Goal: Check status: Check status

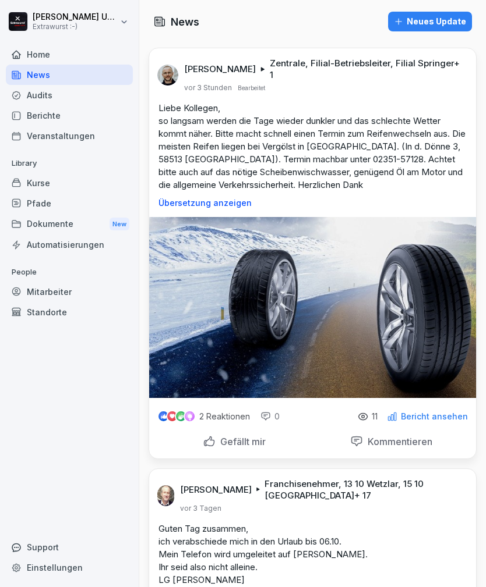
click at [234, 436] on p "Gefällt mir" at bounding box center [240, 442] width 50 height 12
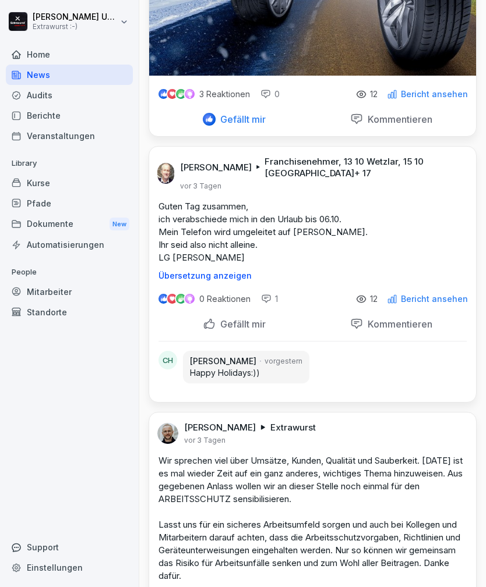
scroll to position [324, 0]
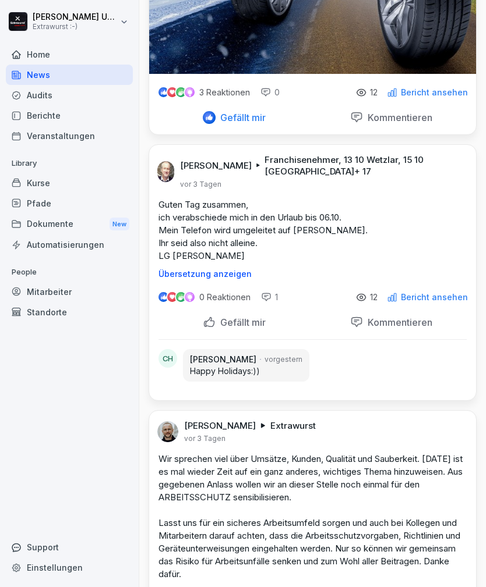
click at [386, 328] on p "Kommentieren" at bounding box center [397, 323] width 69 height 12
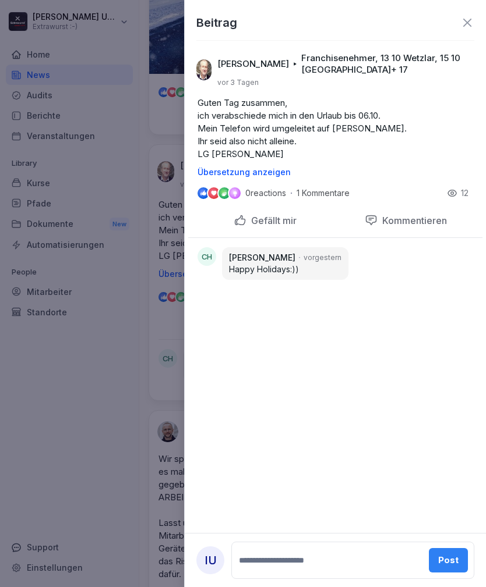
click at [285, 554] on textarea at bounding box center [328, 560] width 185 height 23
type textarea "**********"
click at [412, 373] on div "**********" at bounding box center [335, 293] width 302 height 587
click at [449, 550] on button "Post" at bounding box center [449, 560] width 39 height 24
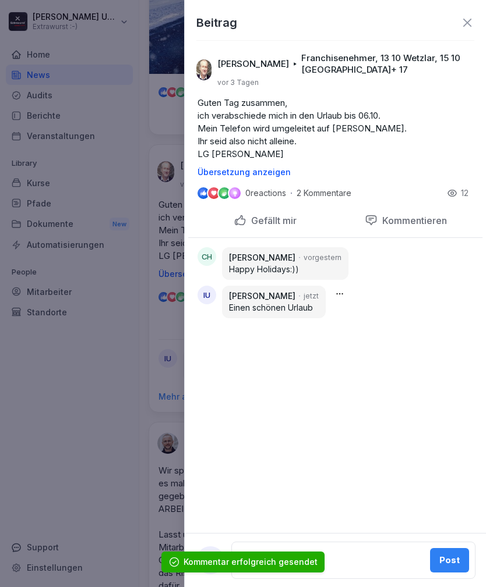
click at [469, 16] on icon at bounding box center [467, 23] width 14 height 14
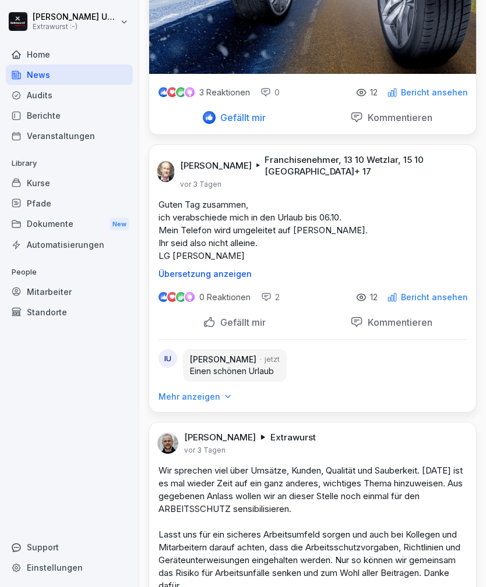
click at [38, 292] on div "Mitarbeiter" at bounding box center [69, 292] width 127 height 20
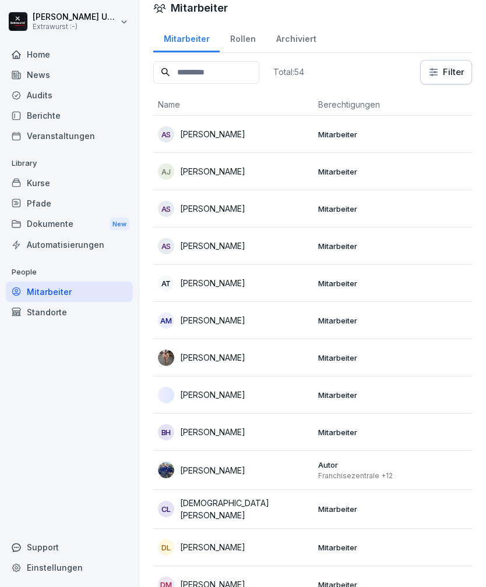
click at [277, 290] on div "AT [PERSON_NAME]" at bounding box center [233, 283] width 151 height 16
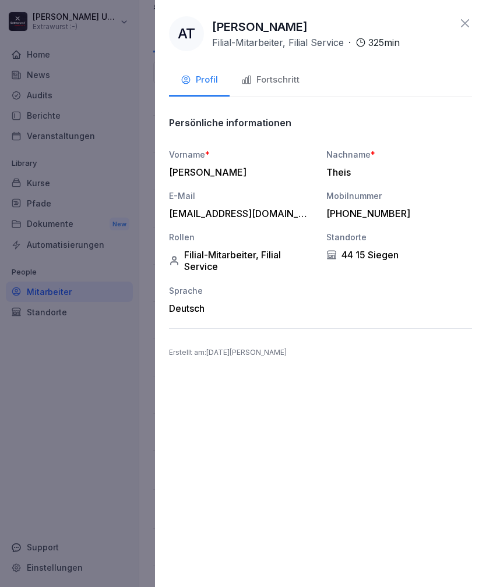
click at [284, 75] on div "Fortschritt" at bounding box center [270, 79] width 58 height 13
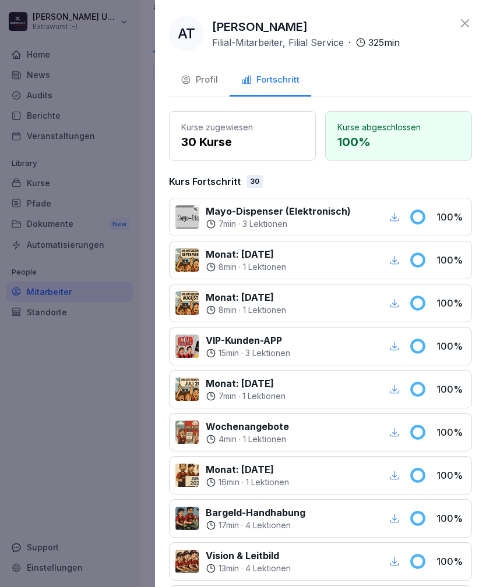
click at [467, 19] on icon at bounding box center [465, 23] width 14 height 14
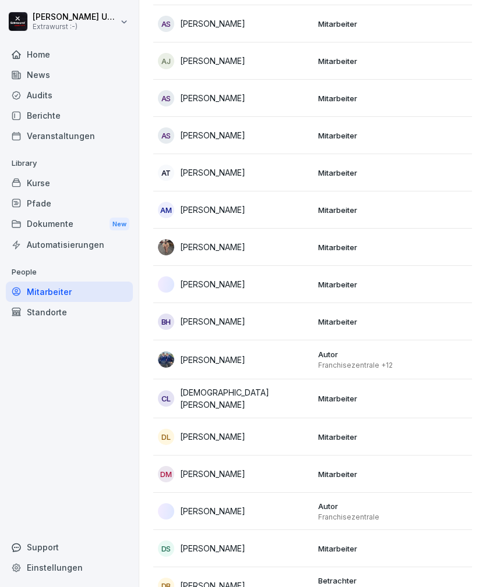
scroll to position [123, 0]
click at [274, 214] on div "AM [PERSON_NAME]" at bounding box center [233, 209] width 151 height 16
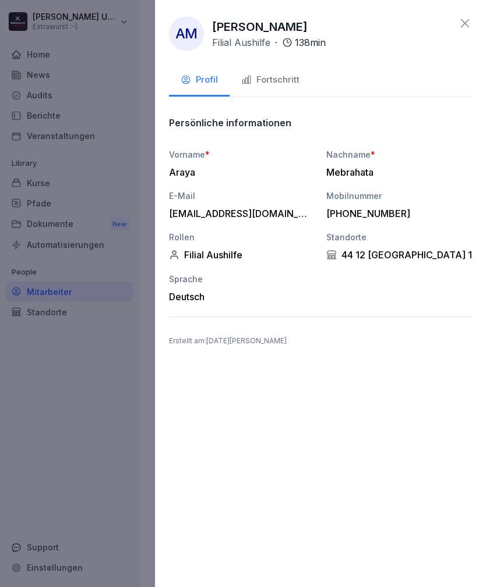
click at [289, 86] on div "Fortschritt" at bounding box center [270, 79] width 58 height 13
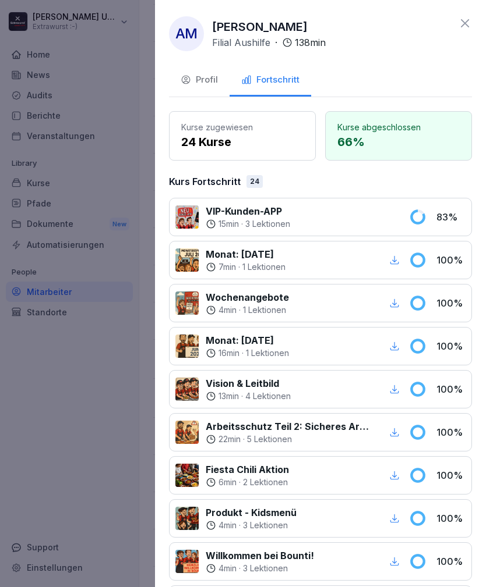
click at [469, 19] on icon at bounding box center [465, 23] width 14 height 14
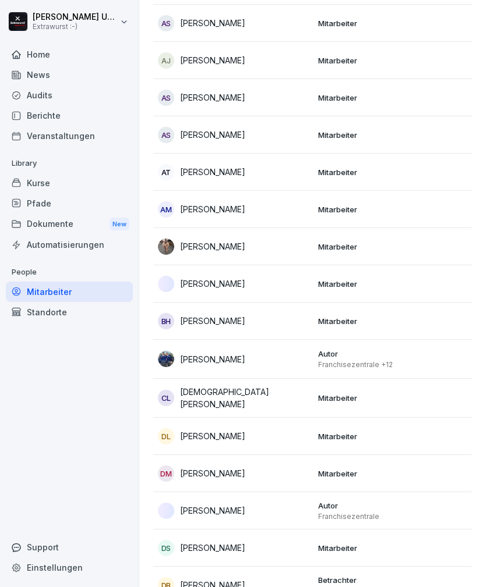
click at [267, 256] on td "[PERSON_NAME]" at bounding box center [233, 246] width 160 height 37
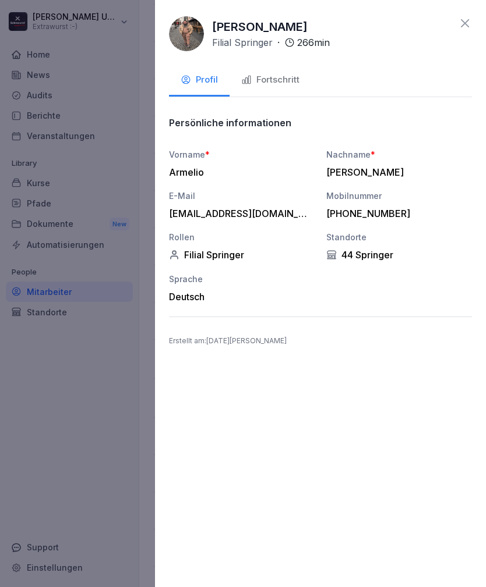
click at [279, 87] on button "Fortschritt" at bounding box center [270, 80] width 82 height 31
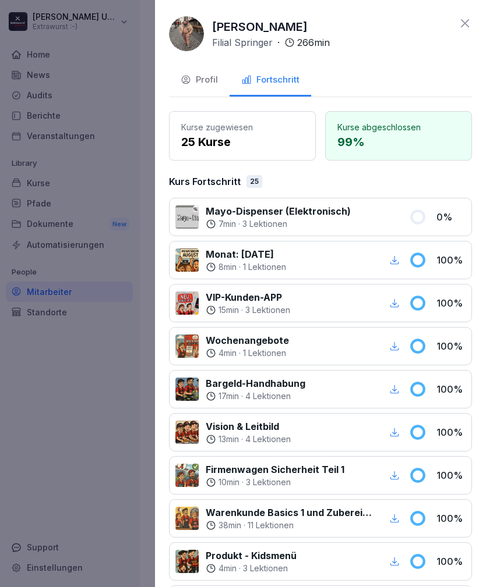
click at [365, 215] on div at bounding box center [379, 217] width 44 height 26
click at [300, 212] on p "Mayo-Dispenser (Elektronisch)" at bounding box center [278, 211] width 145 height 14
click at [251, 220] on p "3 Lektionen" at bounding box center [264, 224] width 45 height 12
click at [464, 23] on icon at bounding box center [465, 23] width 8 height 8
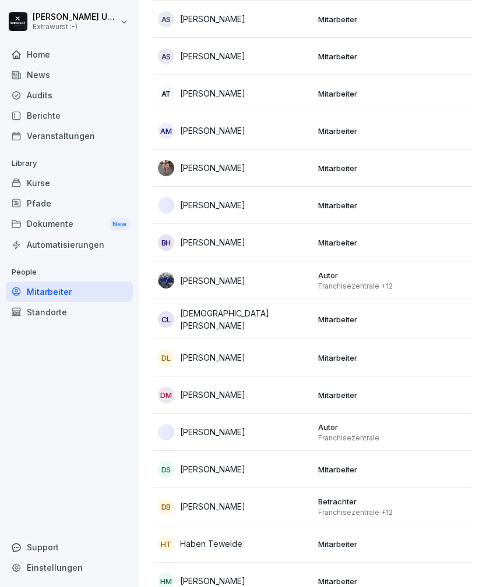
scroll to position [213, 0]
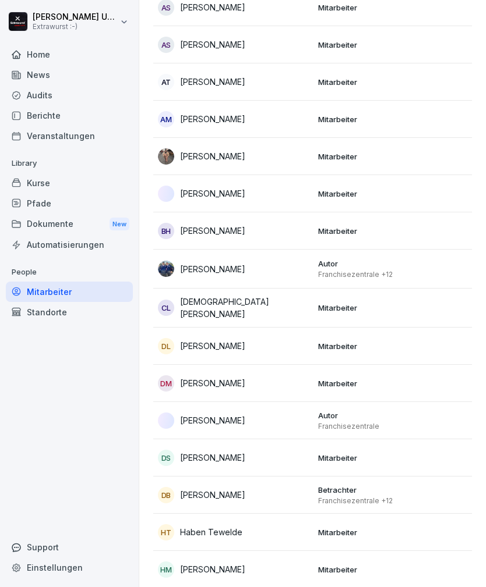
click at [279, 231] on div "BH [PERSON_NAME]" at bounding box center [233, 231] width 151 height 16
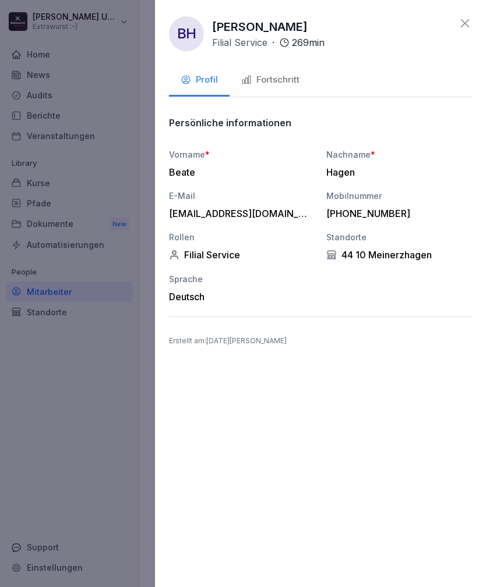
click at [284, 85] on div "Fortschritt" at bounding box center [270, 79] width 58 height 13
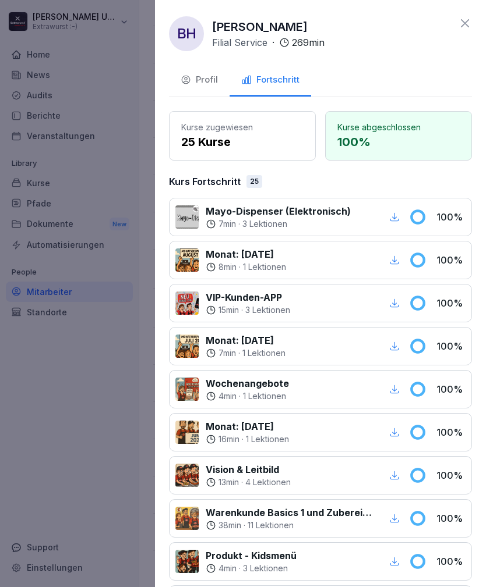
click at [466, 22] on icon at bounding box center [465, 23] width 8 height 8
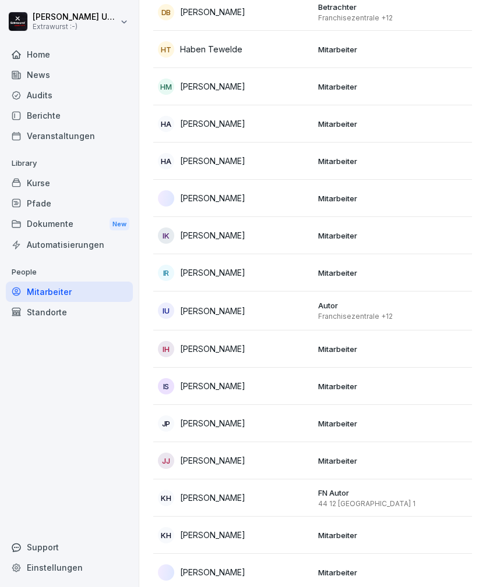
scroll to position [699, 0]
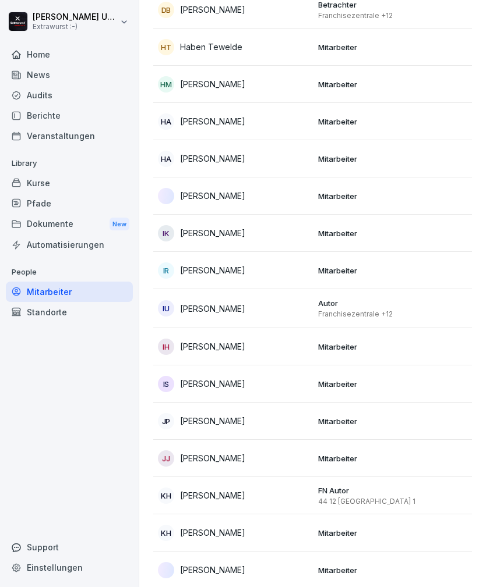
click at [276, 204] on td "[PERSON_NAME]" at bounding box center [233, 196] width 160 height 37
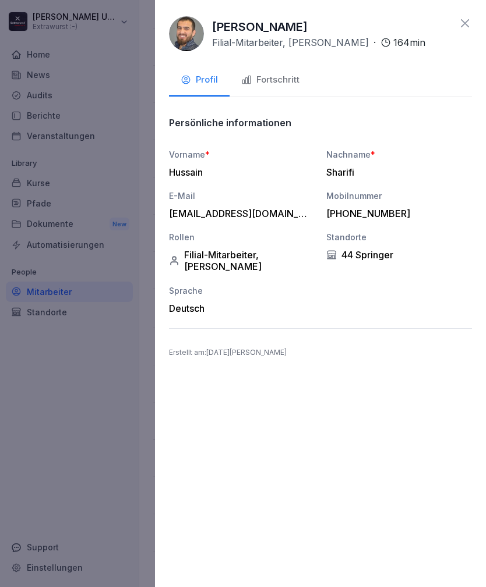
click at [284, 79] on div "Fortschritt" at bounding box center [270, 79] width 58 height 13
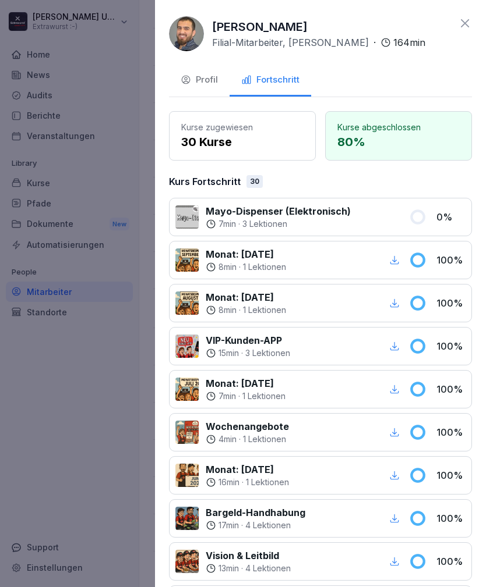
scroll to position [0, 0]
click at [469, 14] on div "[PERSON_NAME]-Mitarbeiter, [PERSON_NAME] · 164 min Profil Fortschritt Kurse zug…" at bounding box center [320, 293] width 331 height 587
click at [461, 28] on icon at bounding box center [465, 23] width 14 height 14
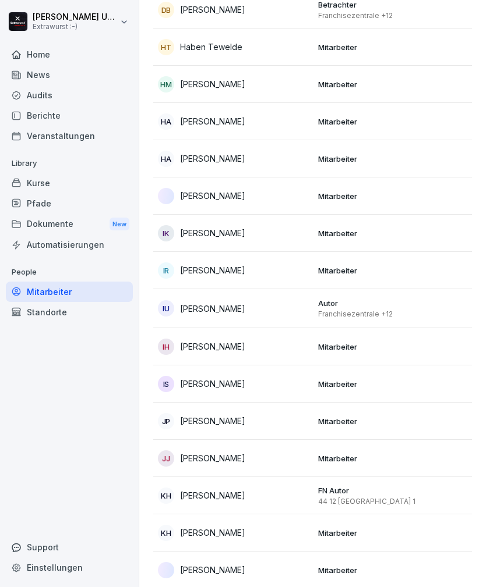
click at [232, 194] on p "[PERSON_NAME]" at bounding box center [212, 196] width 65 height 12
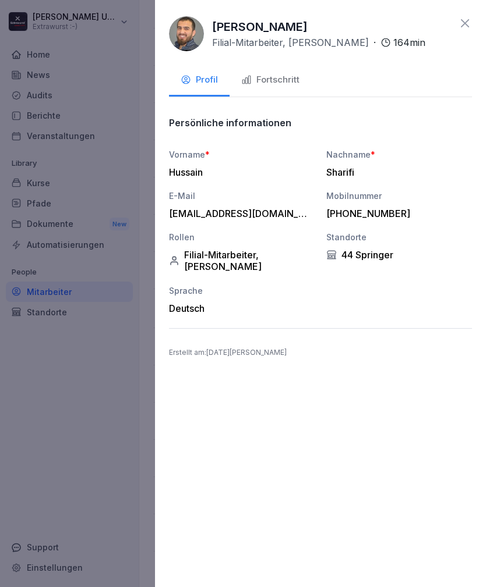
click at [277, 76] on div "Fortschritt" at bounding box center [270, 79] width 58 height 13
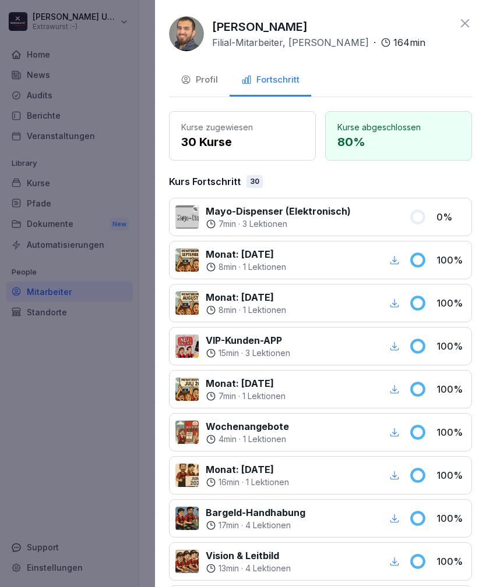
click at [462, 23] on icon at bounding box center [465, 23] width 14 height 14
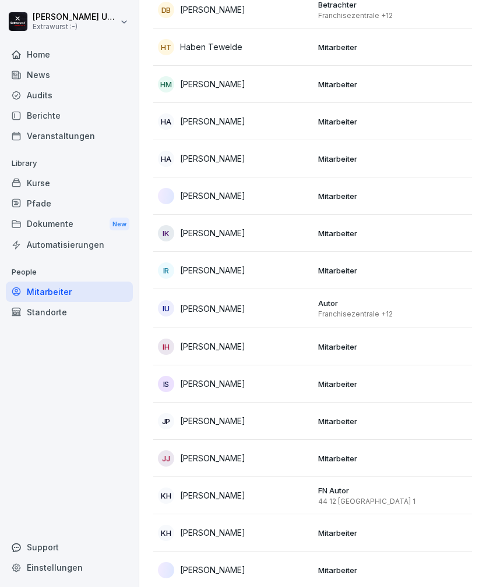
click at [371, 229] on p "Mitarbeiter" at bounding box center [393, 233] width 151 height 10
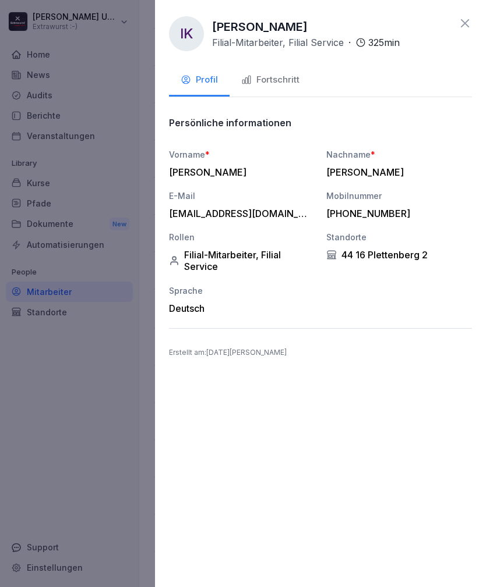
click at [291, 79] on div "Fortschritt" at bounding box center [270, 79] width 58 height 13
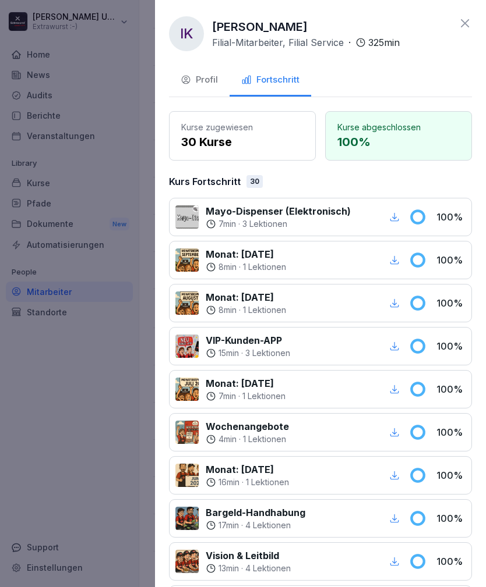
click at [469, 23] on icon at bounding box center [465, 23] width 14 height 14
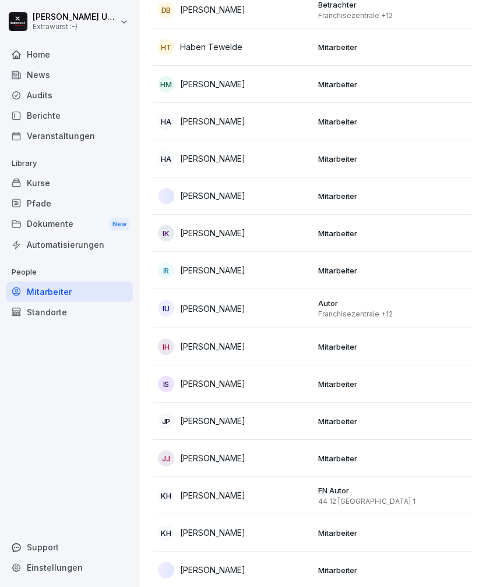
click at [295, 272] on div "IR [PERSON_NAME]" at bounding box center [233, 271] width 151 height 16
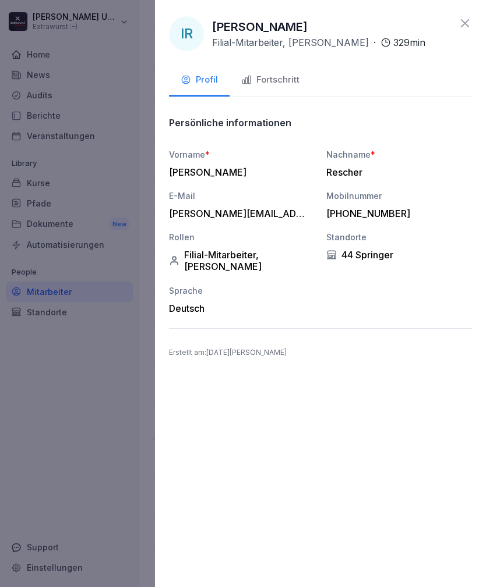
click at [290, 80] on div "Fortschritt" at bounding box center [270, 79] width 58 height 13
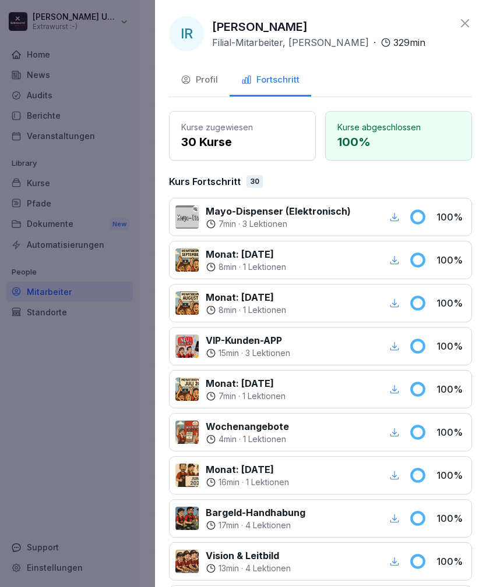
click at [466, 23] on icon at bounding box center [465, 23] width 14 height 14
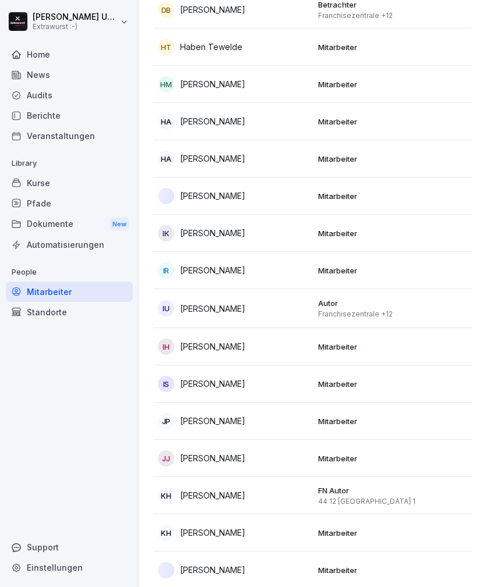
click at [369, 342] on p "Mitarbeiter" at bounding box center [393, 347] width 151 height 10
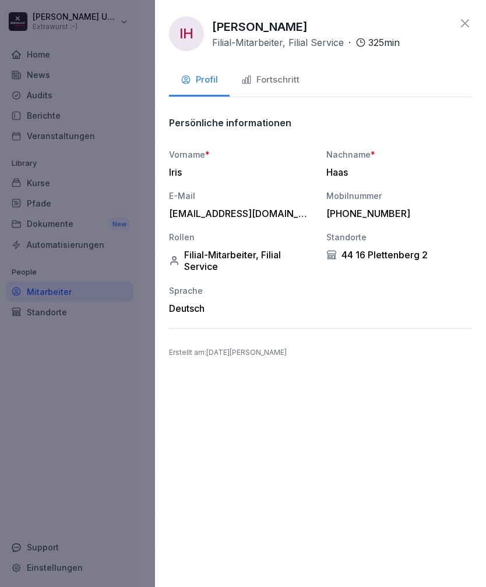
click at [282, 77] on div "Fortschritt" at bounding box center [270, 79] width 58 height 13
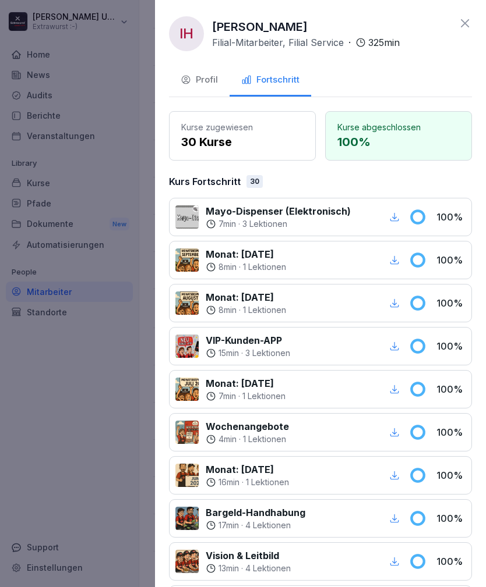
click at [471, 16] on icon at bounding box center [465, 23] width 14 height 14
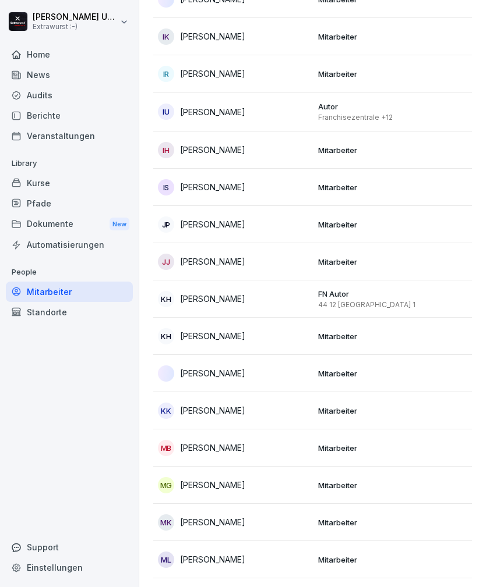
scroll to position [896, 0]
click at [357, 215] on td "Mitarbeiter" at bounding box center [393, 224] width 160 height 37
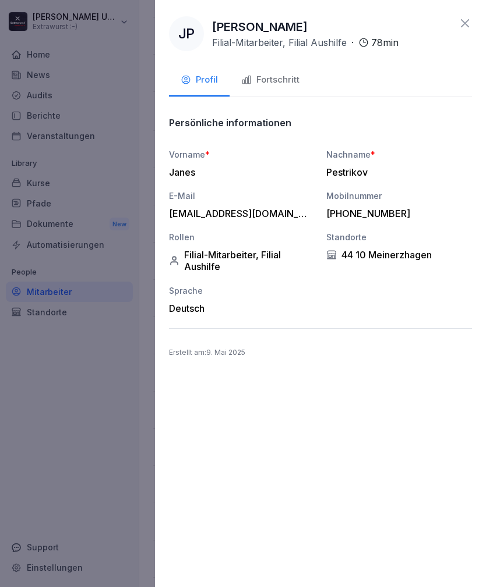
click at [282, 81] on div "Fortschritt" at bounding box center [270, 79] width 58 height 13
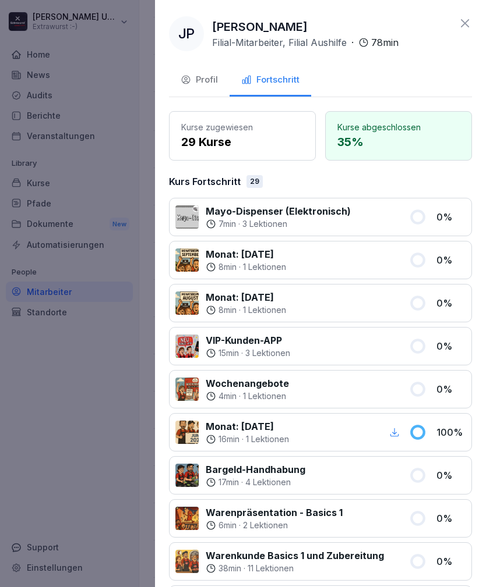
click at [467, 22] on icon at bounding box center [465, 23] width 8 height 8
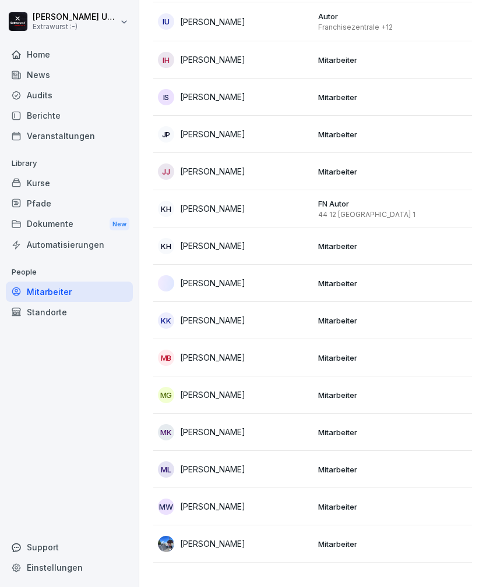
scroll to position [987, 0]
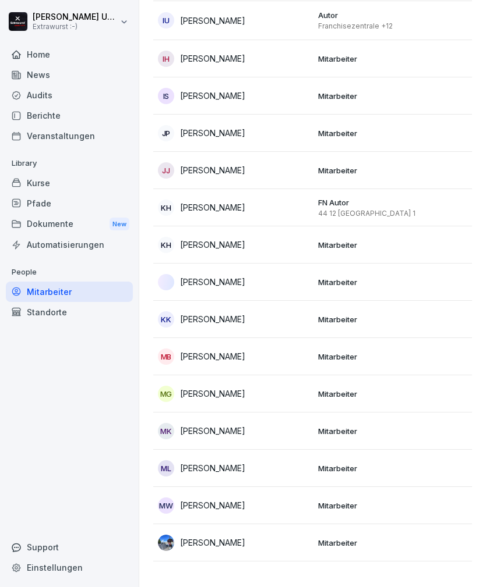
click at [354, 170] on p "Mitarbeiter" at bounding box center [393, 170] width 151 height 10
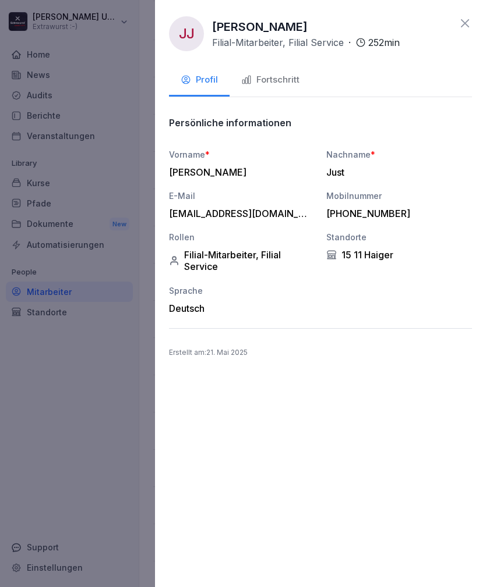
click at [291, 78] on div "Fortschritt" at bounding box center [270, 79] width 58 height 13
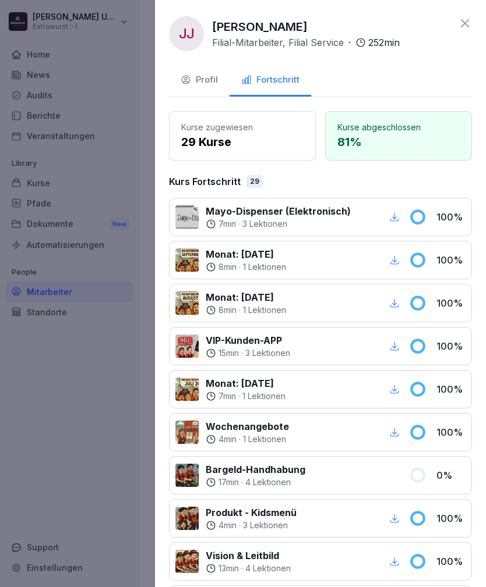
click at [463, 22] on icon at bounding box center [465, 23] width 8 height 8
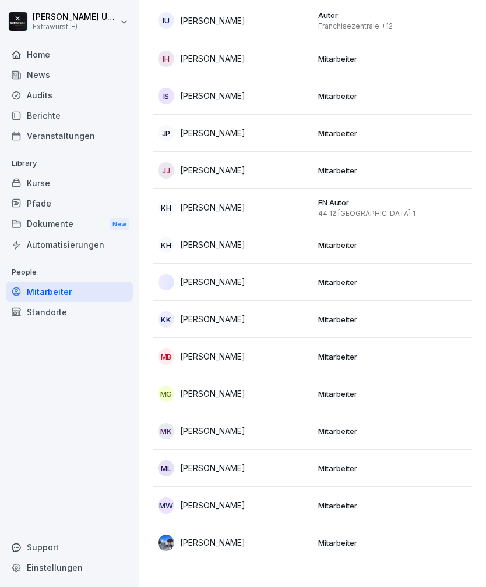
click at [362, 172] on p "Mitarbeiter" at bounding box center [393, 170] width 151 height 10
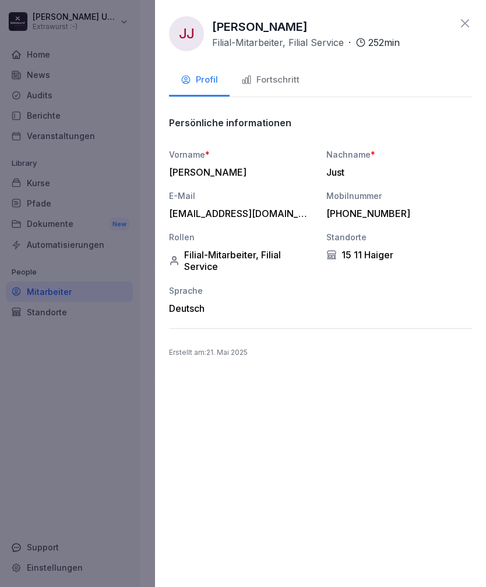
click at [291, 80] on div "Fortschritt" at bounding box center [270, 79] width 58 height 13
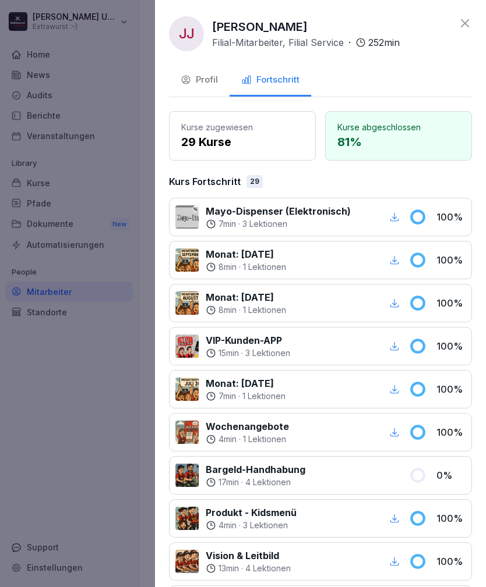
scroll to position [0, 0]
click at [467, 17] on icon at bounding box center [465, 23] width 14 height 14
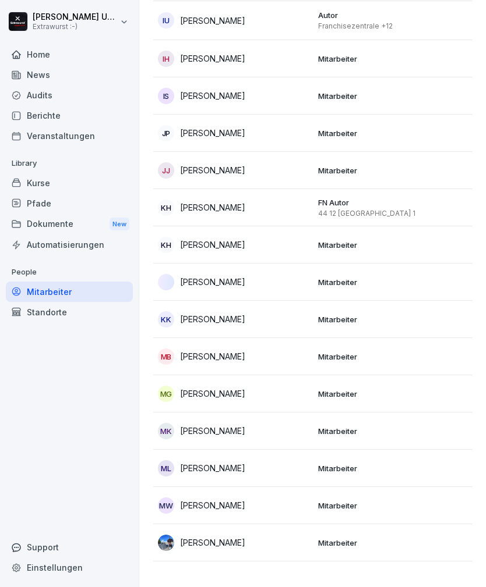
click at [321, 320] on p "Mitarbeiter" at bounding box center [393, 319] width 151 height 10
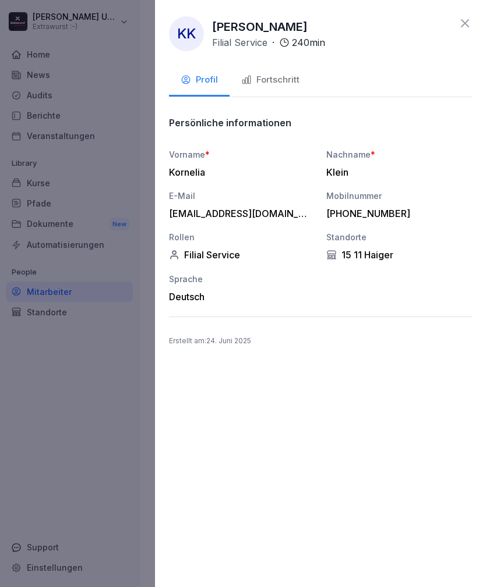
click at [274, 82] on div "Fortschritt" at bounding box center [270, 79] width 58 height 13
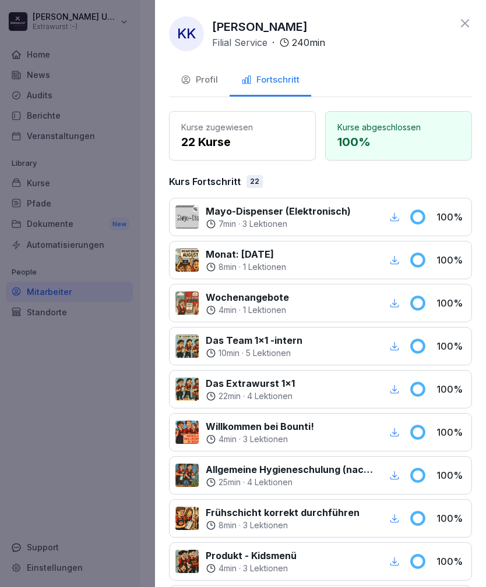
click at [470, 15] on div "KK [PERSON_NAME] Filial Service · 240 min Profil Fortschritt Kurse zugewiesen 2…" at bounding box center [320, 293] width 331 height 587
click at [462, 22] on icon at bounding box center [465, 23] width 8 height 8
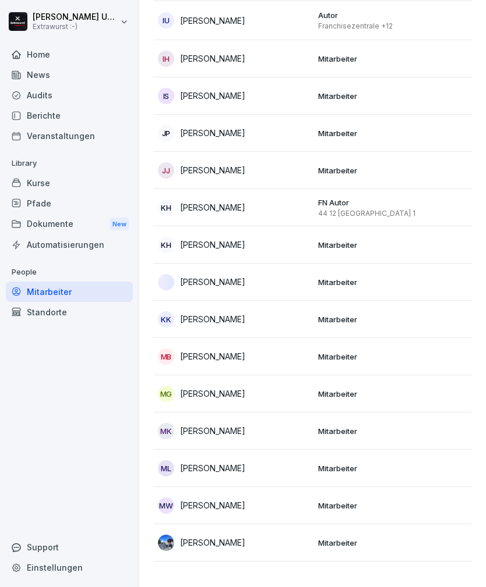
click at [297, 360] on div "MB [PERSON_NAME]" at bounding box center [233, 357] width 151 height 16
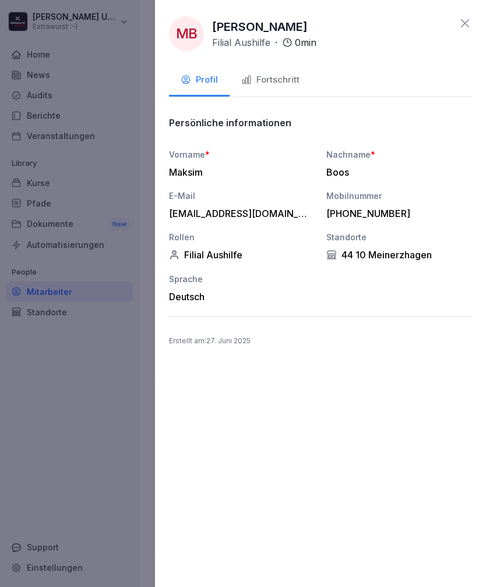
click at [286, 79] on div "Fortschritt" at bounding box center [270, 79] width 58 height 13
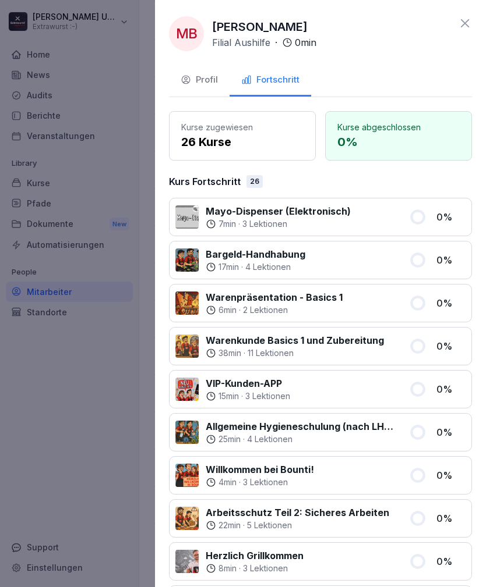
click at [465, 17] on icon at bounding box center [465, 23] width 14 height 14
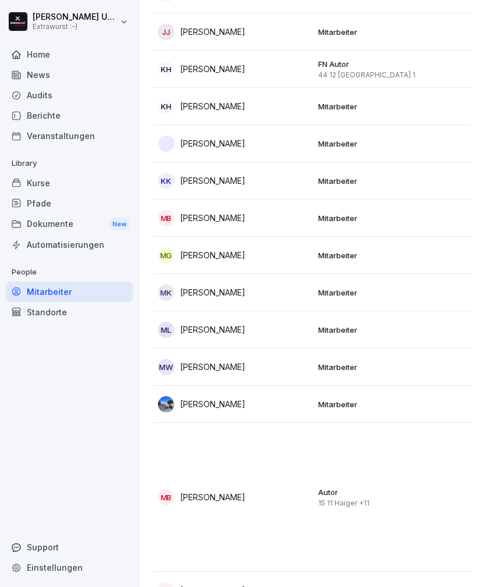
scroll to position [1126, 0]
click at [309, 290] on td "MK [PERSON_NAME]" at bounding box center [233, 292] width 160 height 37
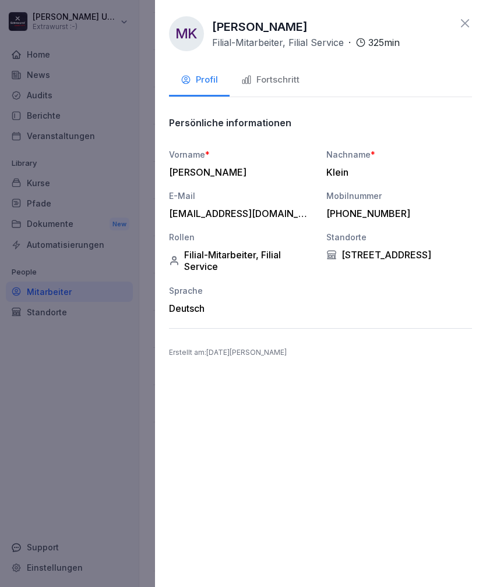
click at [282, 82] on div "Fortschritt" at bounding box center [270, 79] width 58 height 13
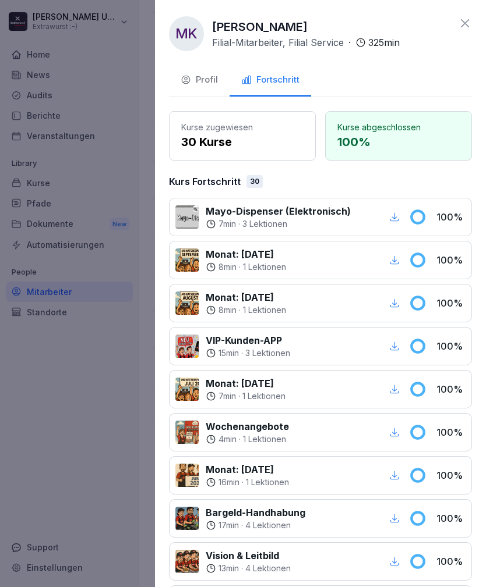
click at [469, 20] on icon at bounding box center [465, 23] width 14 height 14
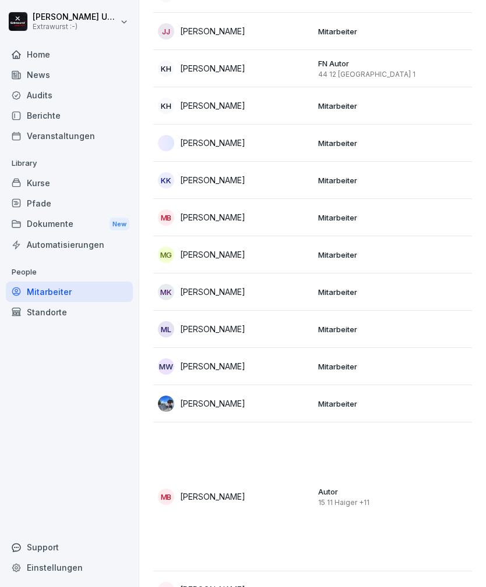
click at [311, 331] on td "ML [PERSON_NAME]" at bounding box center [233, 329] width 160 height 37
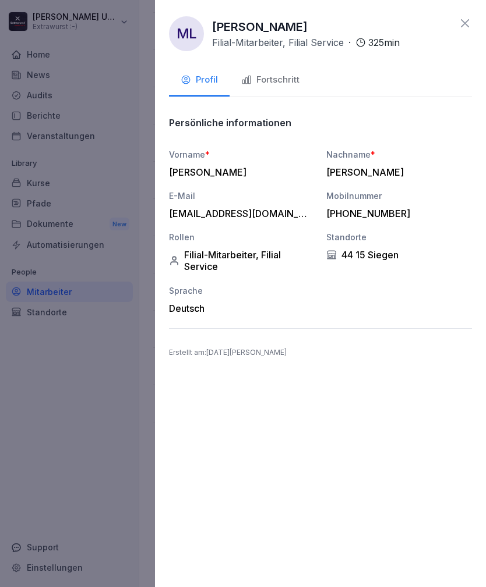
click at [285, 75] on div "Fortschritt" at bounding box center [270, 79] width 58 height 13
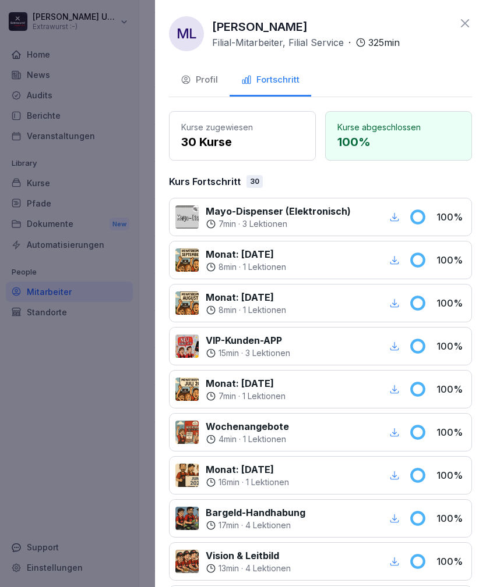
click at [467, 18] on icon at bounding box center [465, 23] width 14 height 14
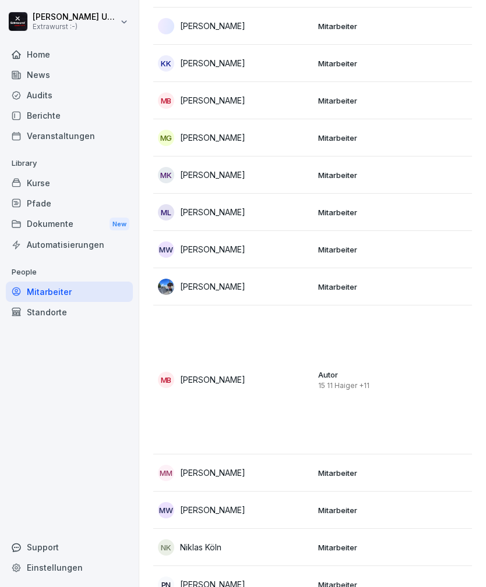
scroll to position [1258, 0]
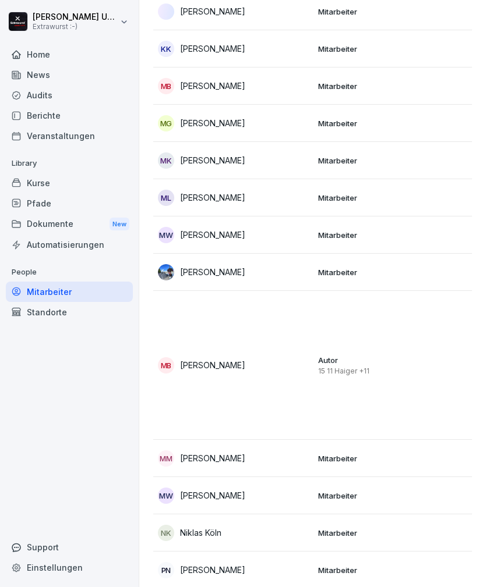
click at [332, 272] on p "Mitarbeiter" at bounding box center [393, 272] width 151 height 10
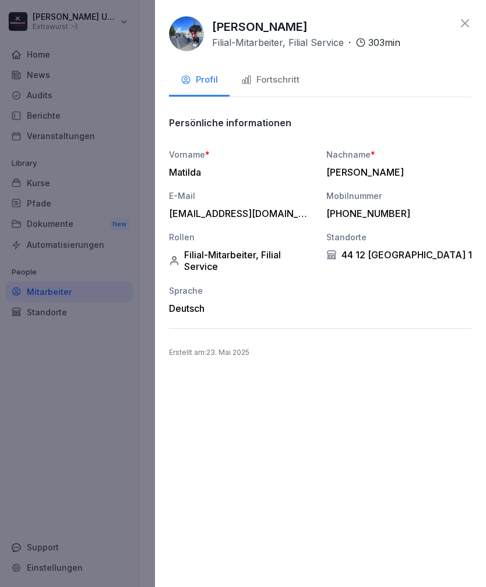
click at [284, 77] on div "Fortschritt" at bounding box center [270, 79] width 58 height 13
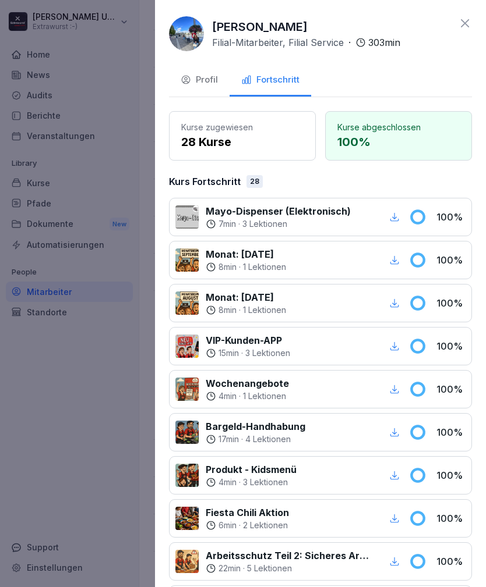
click at [462, 16] on icon at bounding box center [465, 23] width 14 height 14
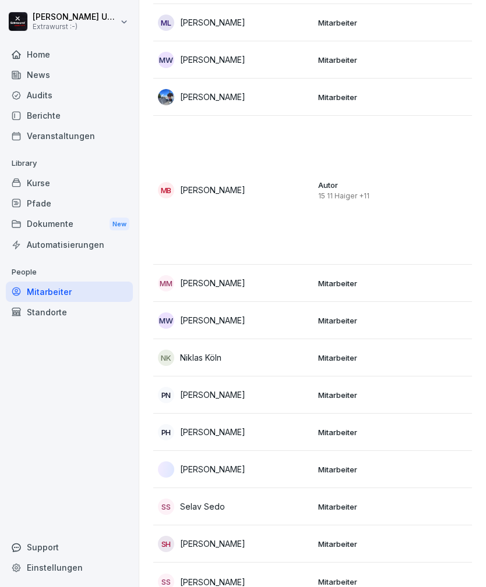
scroll to position [1435, 0]
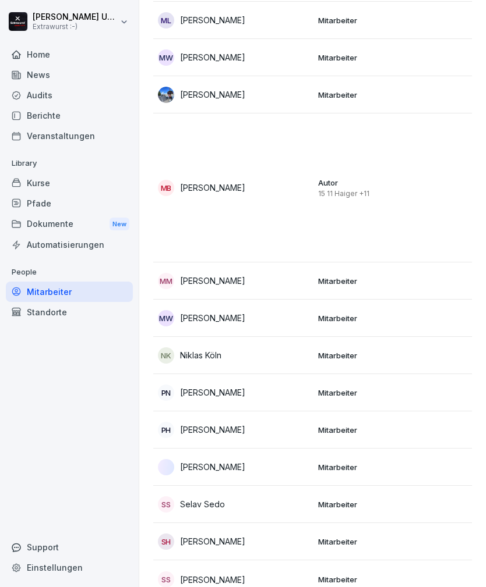
click at [370, 189] on p "15 11 Haiger +11" at bounding box center [393, 193] width 151 height 9
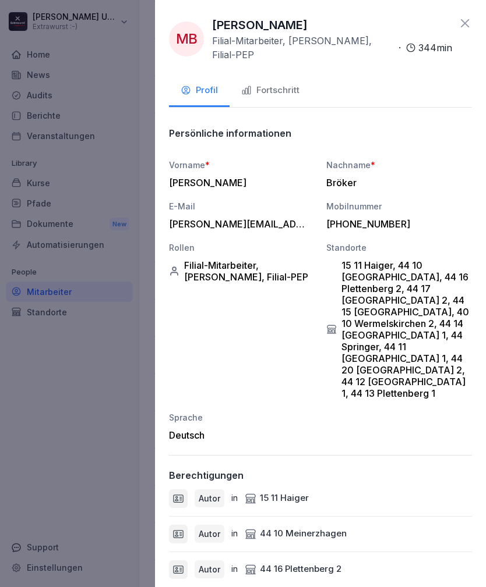
click at [284, 88] on div "Fortschritt" at bounding box center [270, 90] width 58 height 13
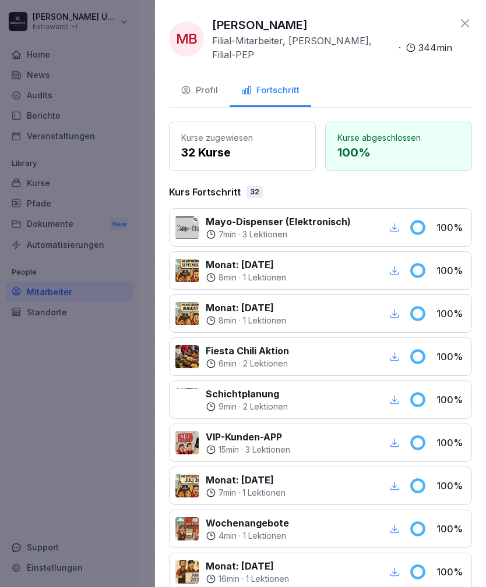
click at [465, 16] on icon at bounding box center [465, 23] width 14 height 14
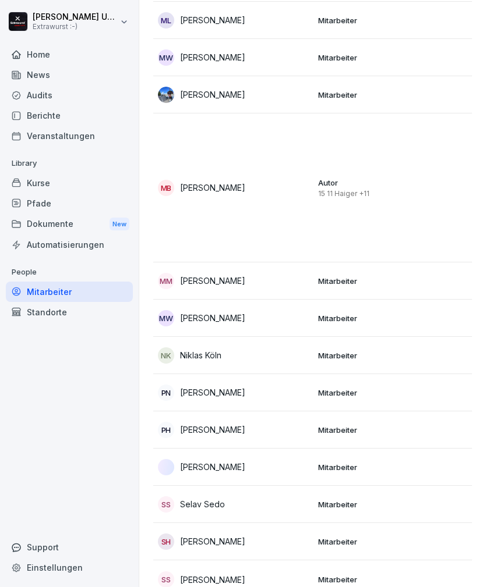
click at [328, 276] on p "Mitarbeiter" at bounding box center [393, 281] width 151 height 10
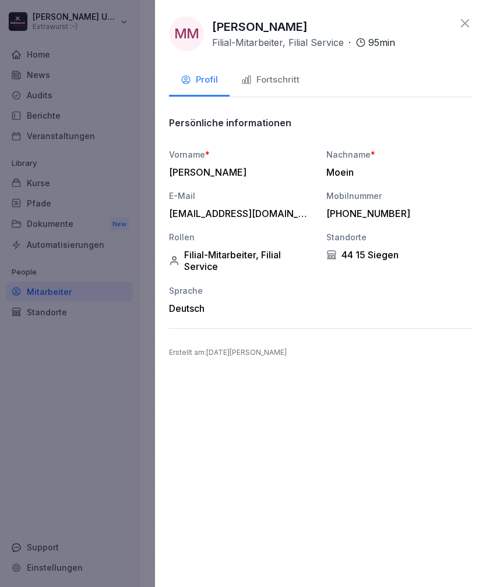
click at [280, 76] on div "Fortschritt" at bounding box center [270, 79] width 58 height 13
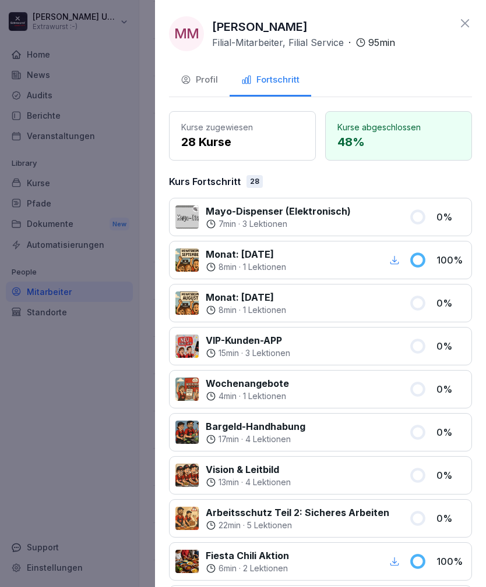
click at [465, 16] on icon at bounding box center [465, 23] width 14 height 14
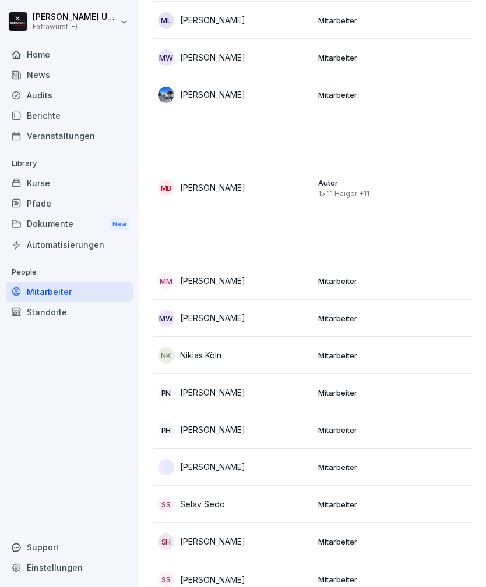
click at [307, 348] on div "NK Niklas Köln" at bounding box center [233, 356] width 151 height 16
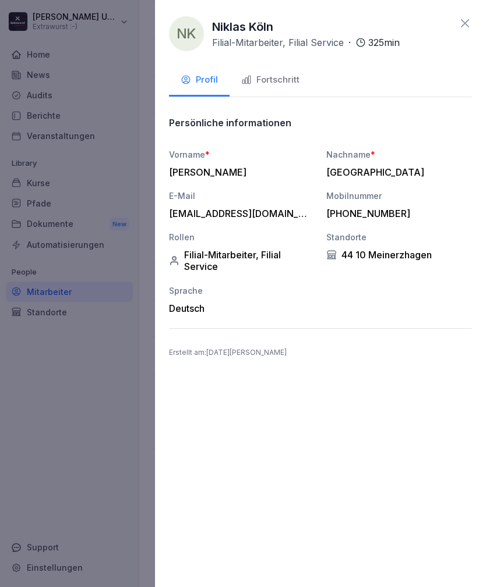
click at [281, 86] on div "Fortschritt" at bounding box center [270, 79] width 58 height 13
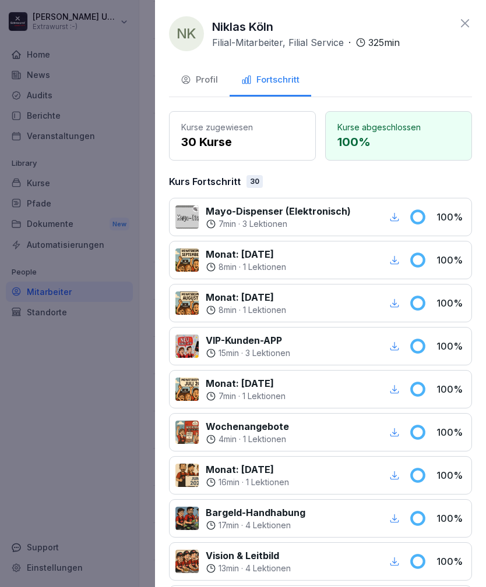
click at [467, 19] on icon at bounding box center [465, 23] width 14 height 14
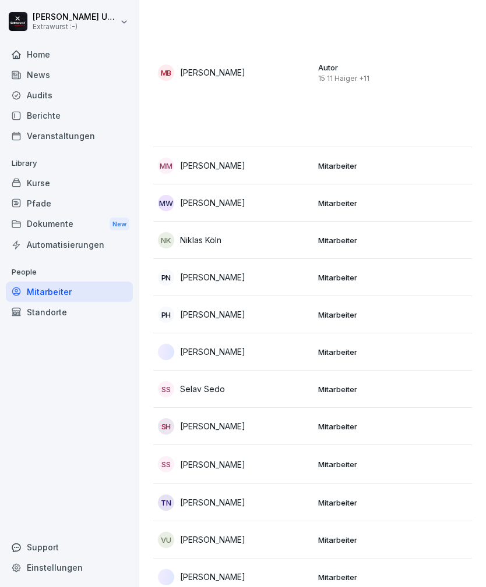
scroll to position [1552, 0]
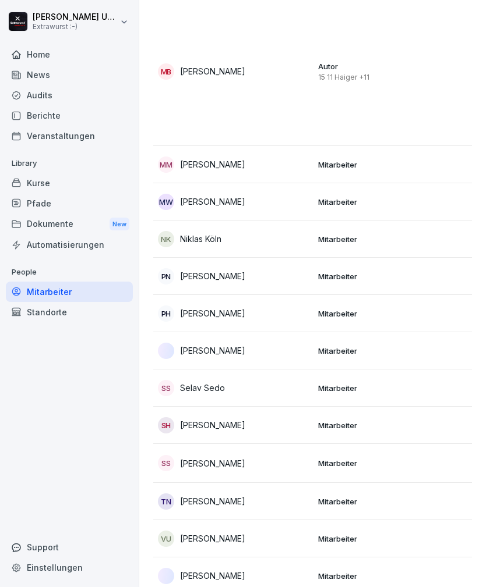
click at [324, 271] on p "Mitarbeiter" at bounding box center [393, 276] width 151 height 10
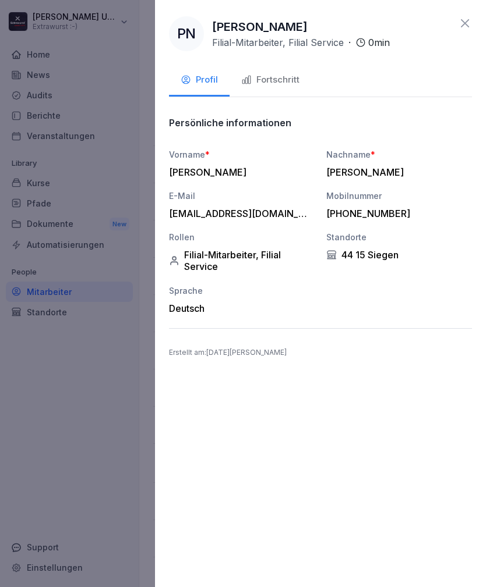
click at [289, 79] on div "Fortschritt" at bounding box center [270, 79] width 58 height 13
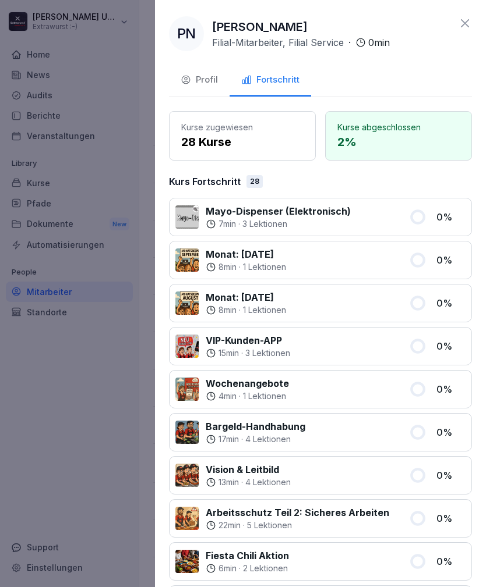
click at [460, 12] on div "PN [PERSON_NAME] Filial-Mitarbeiter, Filial Service · 0 min Profil Fortschritt …" at bounding box center [320, 293] width 331 height 587
click at [466, 22] on icon at bounding box center [465, 23] width 8 height 8
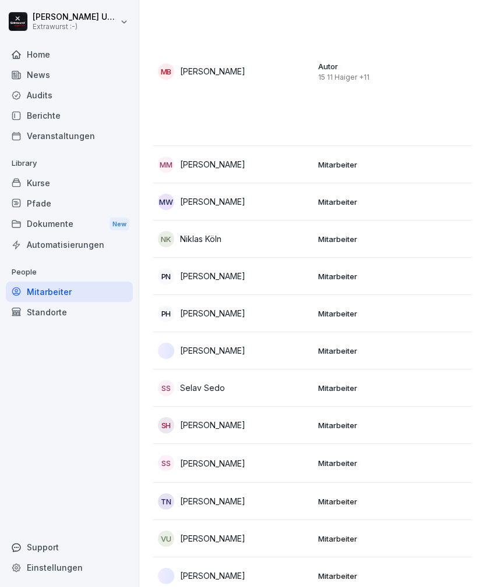
click at [284, 343] on div "[PERSON_NAME]" at bounding box center [233, 351] width 151 height 16
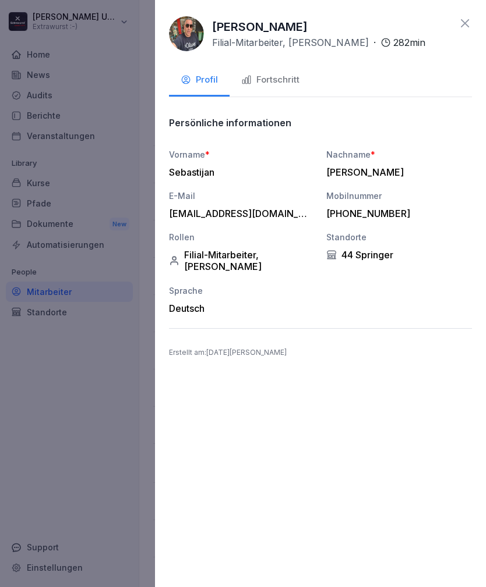
click at [280, 78] on div "Fortschritt" at bounding box center [270, 79] width 58 height 13
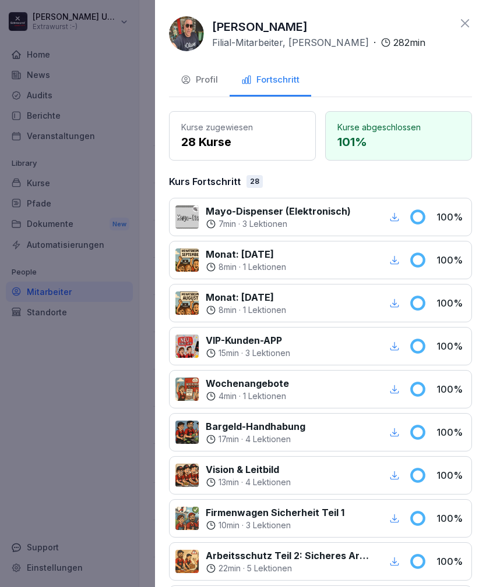
click at [468, 22] on icon at bounding box center [465, 23] width 14 height 14
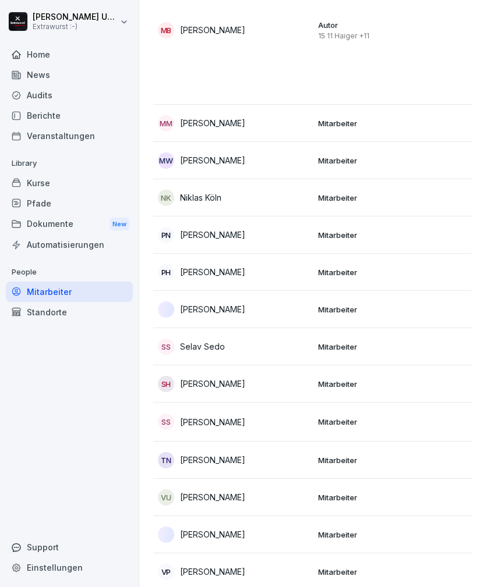
scroll to position [1592, 0]
click at [274, 453] on div "TN [PERSON_NAME]" at bounding box center [233, 461] width 151 height 16
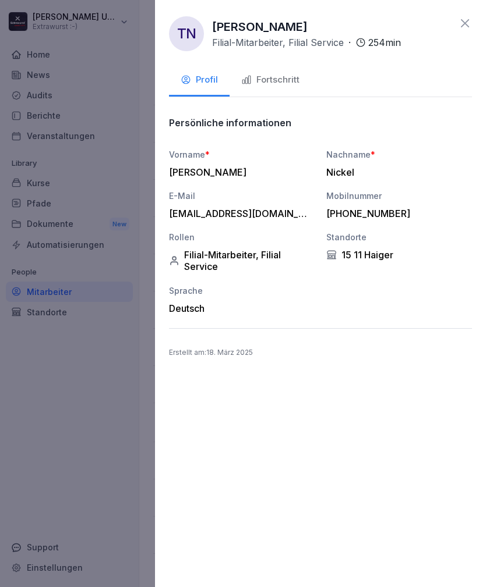
click at [278, 82] on div "Fortschritt" at bounding box center [270, 79] width 58 height 13
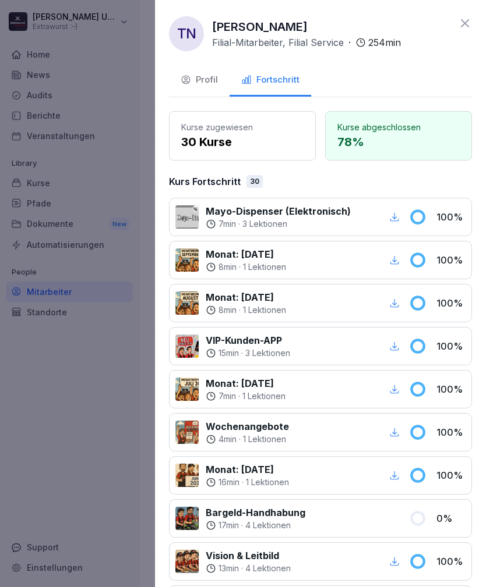
click at [465, 22] on icon at bounding box center [465, 23] width 14 height 14
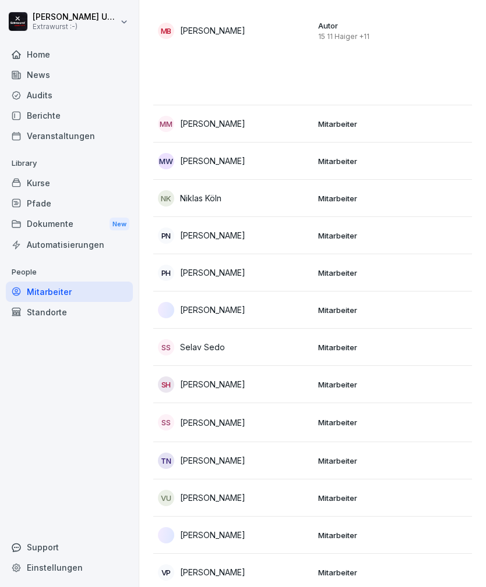
click at [301, 490] on div "VU [PERSON_NAME]" at bounding box center [233, 498] width 151 height 16
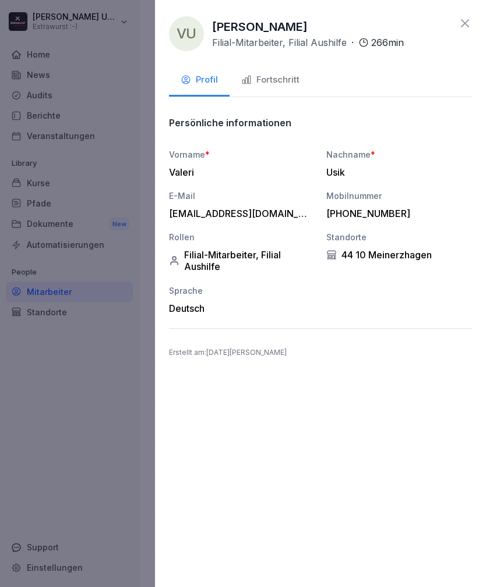
click at [284, 70] on button "Fortschritt" at bounding box center [270, 80] width 82 height 31
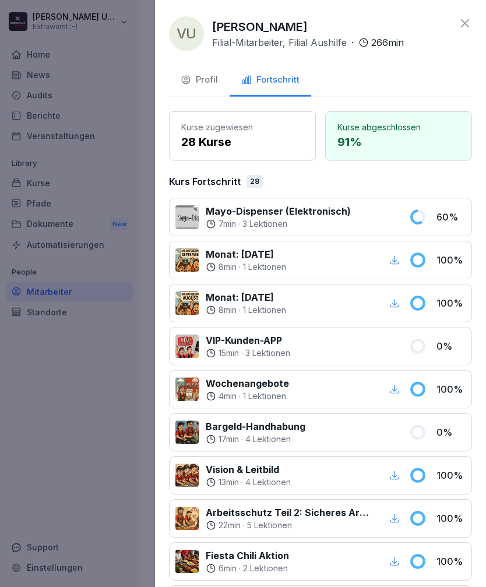
click at [466, 19] on icon at bounding box center [465, 23] width 14 height 14
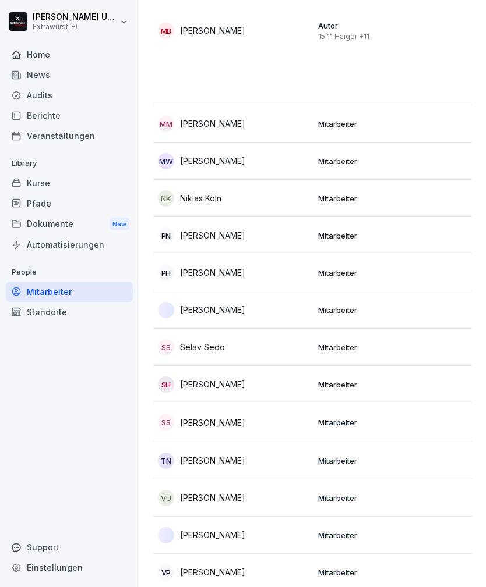
click at [379, 517] on td "Mitarbeiter" at bounding box center [393, 535] width 160 height 37
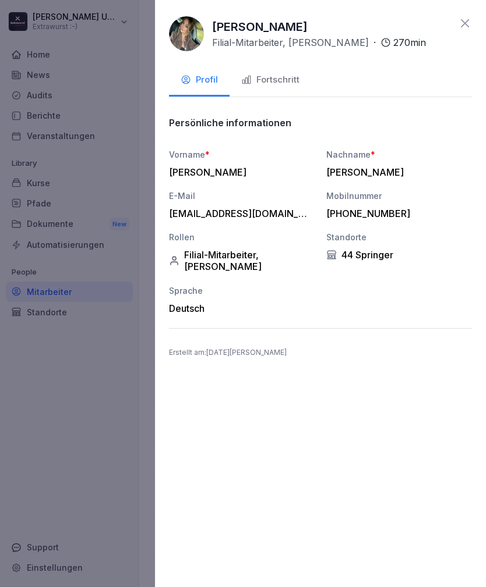
click at [281, 70] on button "Fortschritt" at bounding box center [270, 80] width 82 height 31
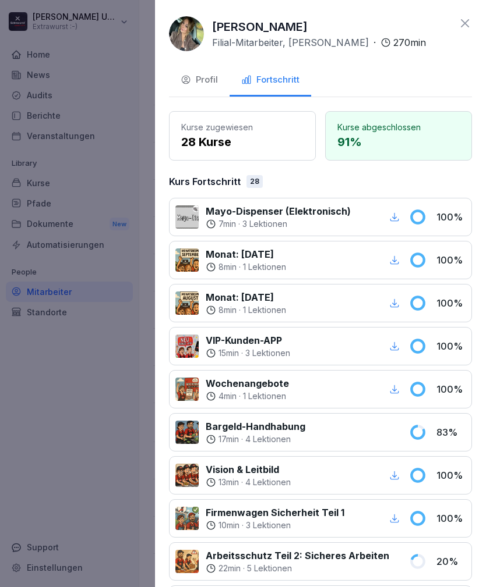
click at [460, 20] on icon at bounding box center [465, 23] width 14 height 14
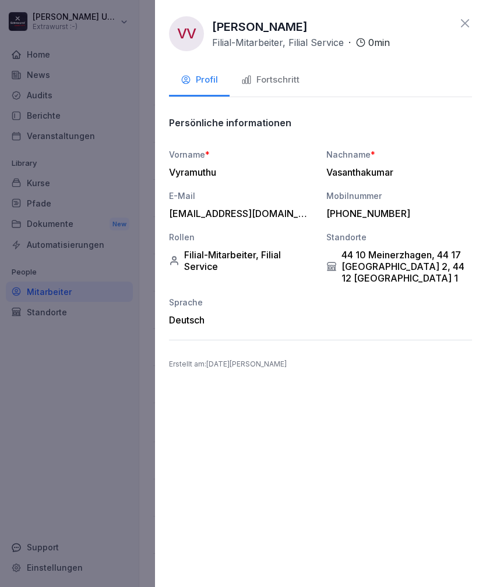
click at [283, 76] on div "Fortschritt" at bounding box center [270, 79] width 58 height 13
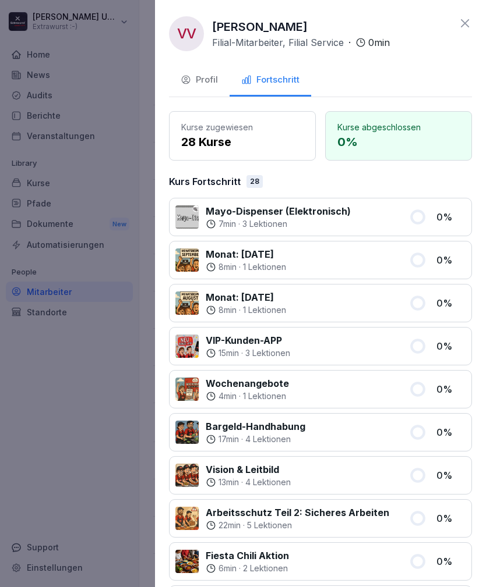
click at [462, 22] on icon at bounding box center [465, 23] width 14 height 14
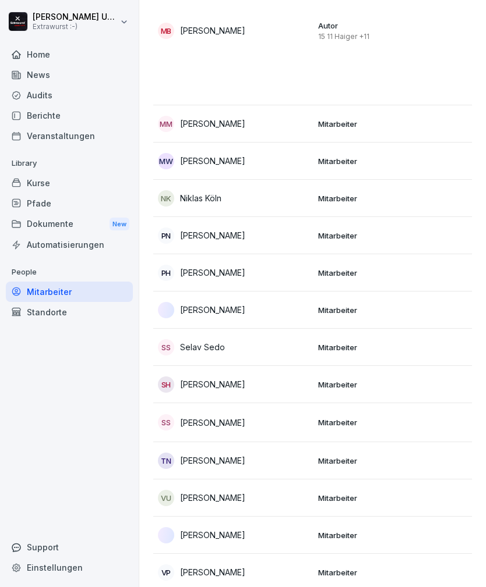
click at [44, 93] on div "Audits" at bounding box center [69, 95] width 127 height 20
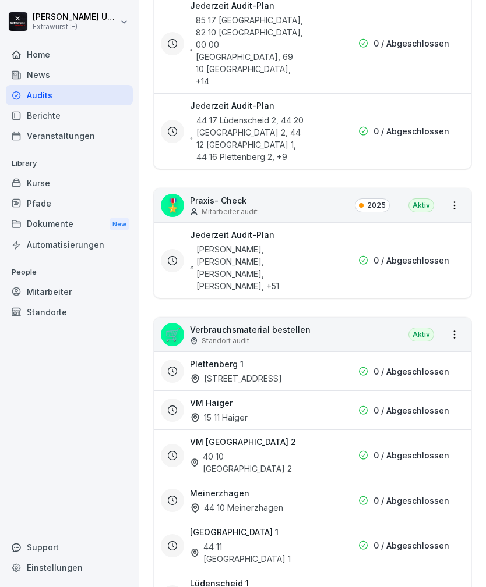
scroll to position [653, 0]
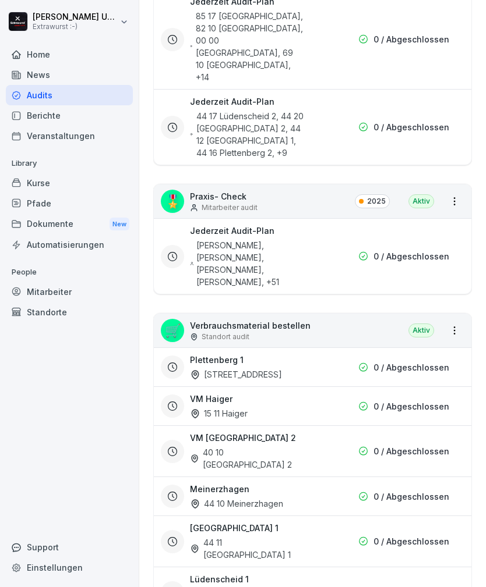
click at [330, 354] on div "Plettenberg 1 44 13 Plettenberg 1 0 / Abgeschlossen" at bounding box center [312, 367] width 302 height 27
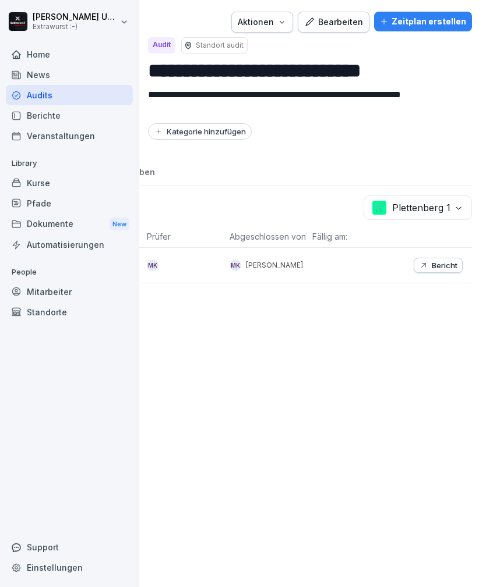
scroll to position [0, 178]
click at [444, 266] on p "Bericht" at bounding box center [444, 265] width 26 height 9
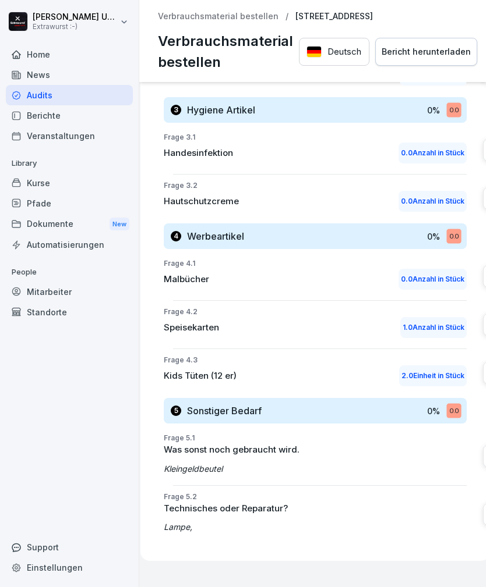
scroll to position [1352, 9]
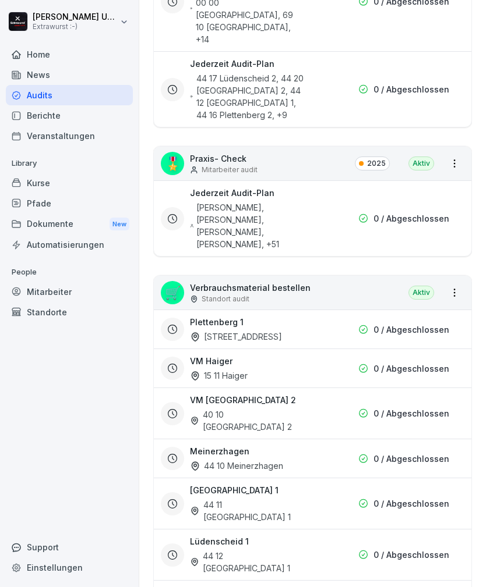
scroll to position [694, 0]
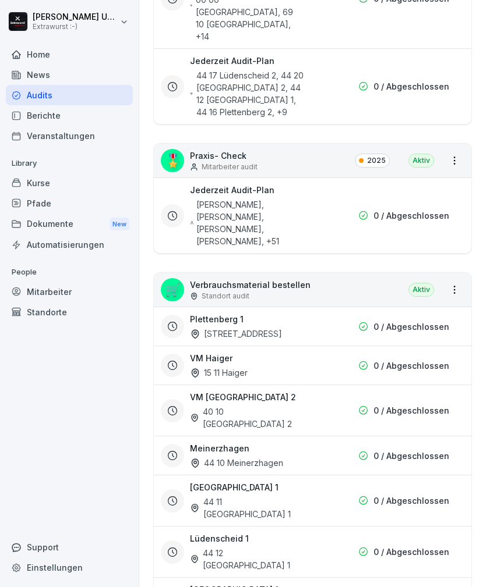
click at [343, 360] on div "0 / Abgeschlossen" at bounding box center [379, 366] width 140 height 12
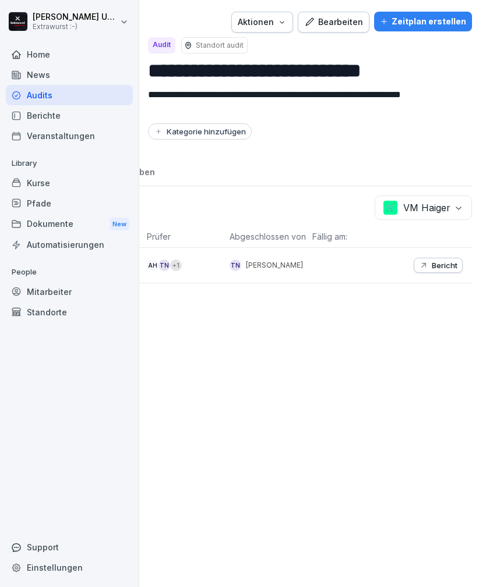
scroll to position [0, 178]
click at [439, 266] on p "Bericht" at bounding box center [444, 265] width 26 height 9
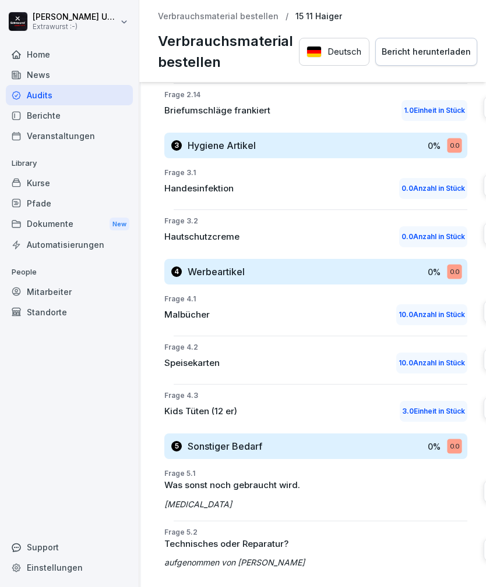
scroll to position [1317, 9]
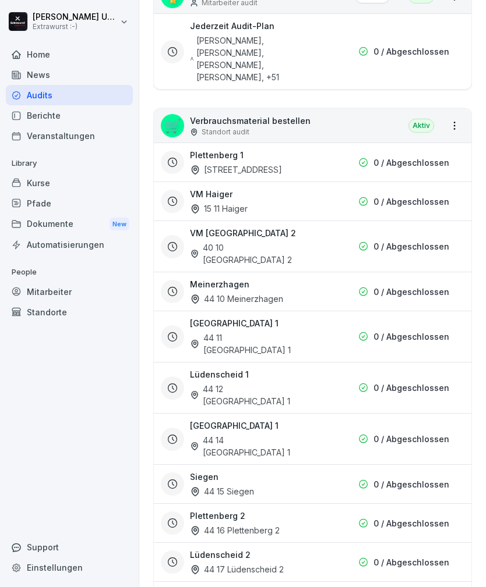
scroll to position [859, 0]
click at [238, 278] on h3 "Meinerzhagen" at bounding box center [219, 284] width 59 height 12
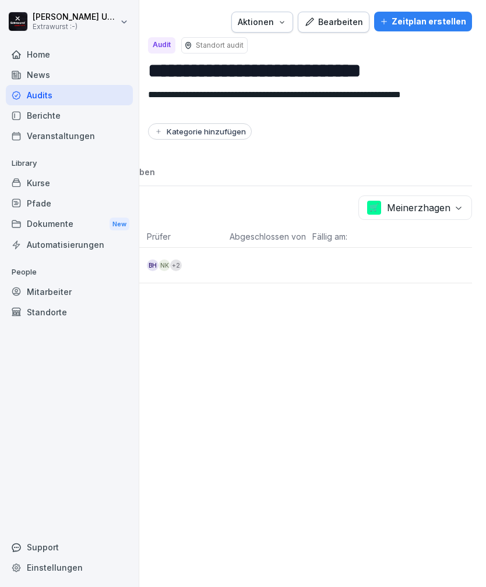
scroll to position [0, 178]
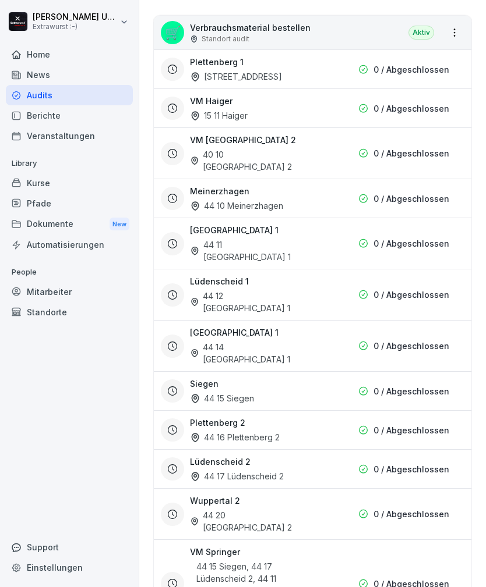
scroll to position [969, 0]
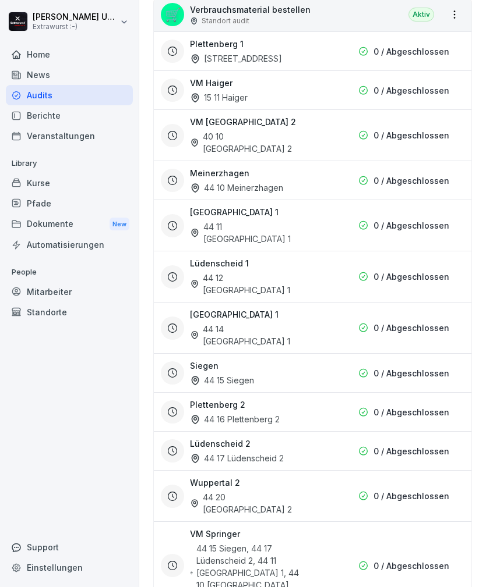
click at [214, 360] on h3 "Siegen" at bounding box center [204, 366] width 29 height 12
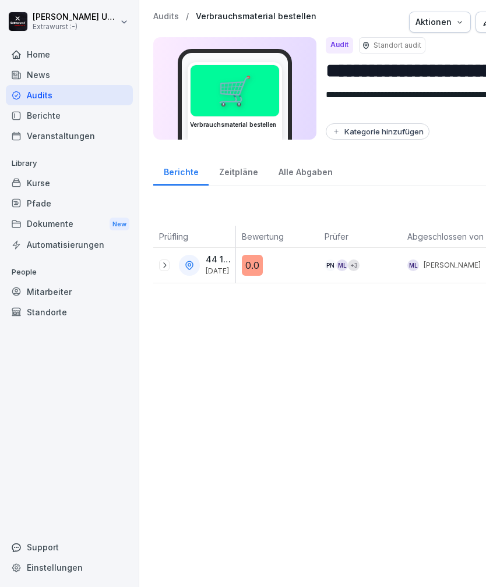
click at [300, 272] on div "0.0" at bounding box center [280, 265] width 77 height 21
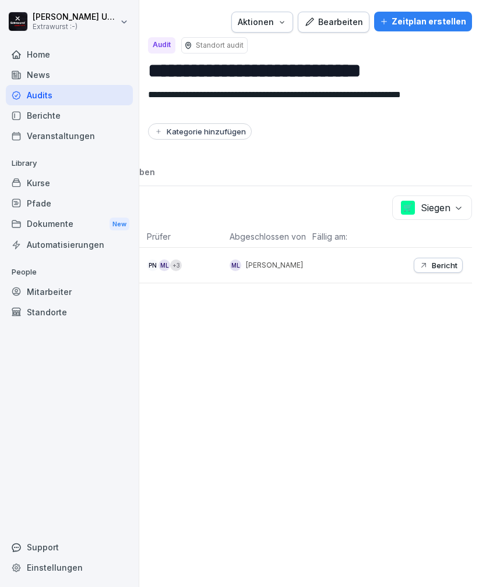
scroll to position [0, 178]
click at [442, 260] on button "Bericht" at bounding box center [437, 265] width 49 height 15
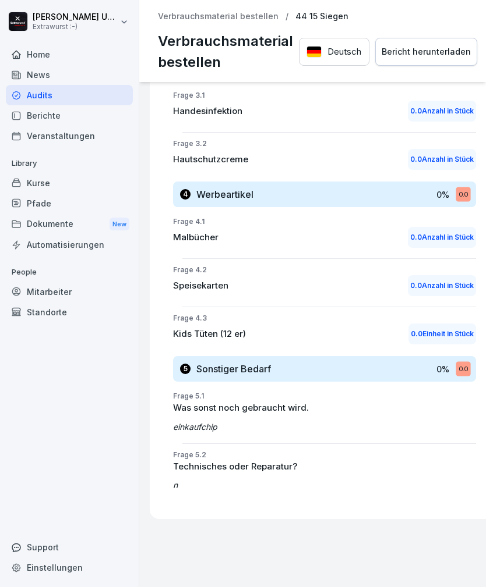
scroll to position [1392, 0]
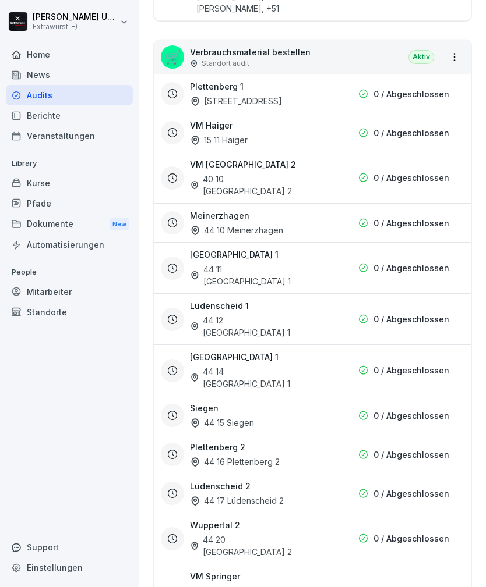
scroll to position [928, 0]
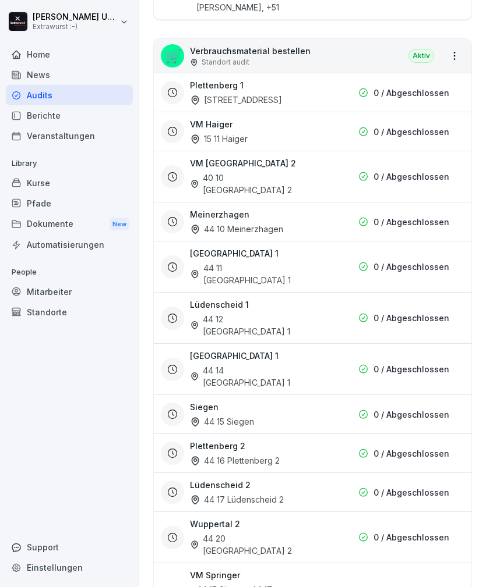
click at [328, 448] on div "0 / Abgeschlossen" at bounding box center [379, 454] width 140 height 12
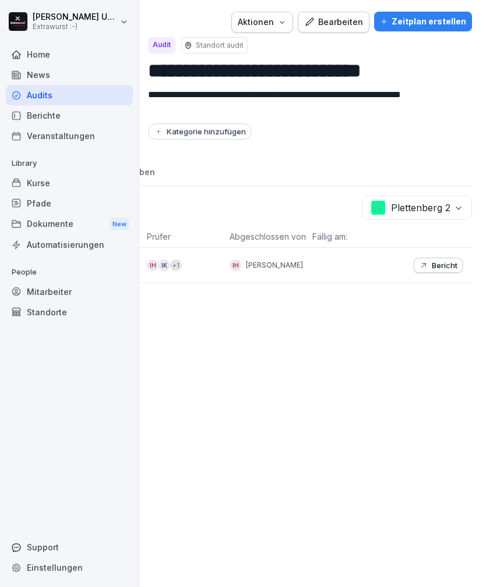
scroll to position [0, 178]
click at [442, 261] on p "Bericht" at bounding box center [444, 265] width 26 height 9
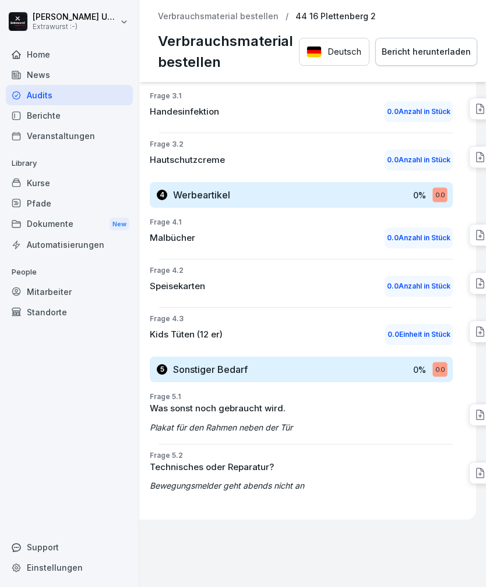
scroll to position [1392, 24]
